Goal: Use online tool/utility

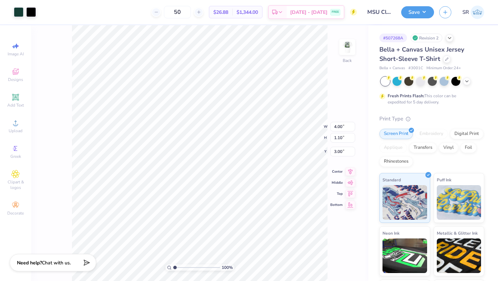
type input "5.36"
type input "1.47"
type input "3.00"
type input "2.73"
type input "0.75"
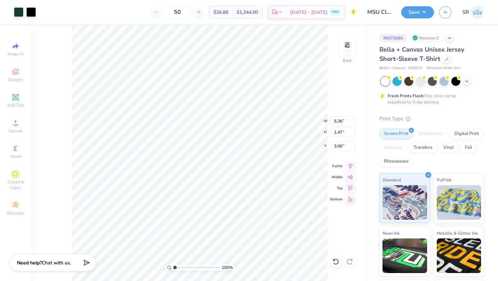
type input "3.72"
type input "4.80"
type input "1.32"
type input "3.15"
type input "4.66"
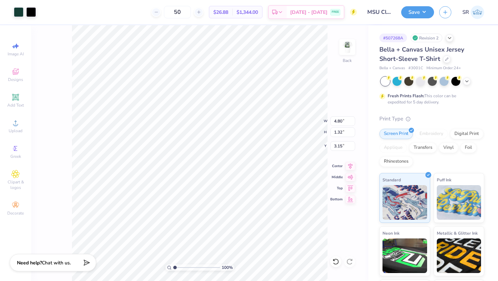
type input "1.28"
type input "3.19"
click at [336, 261] on icon at bounding box center [336, 261] width 7 height 7
click at [21, 11] on div at bounding box center [19, 12] width 10 height 10
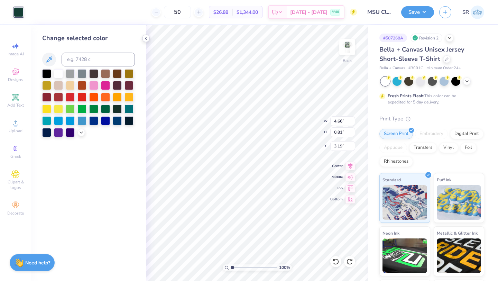
click at [146, 36] on icon at bounding box center [146, 39] width 6 height 6
